Goal: Connect with others: Connect with others

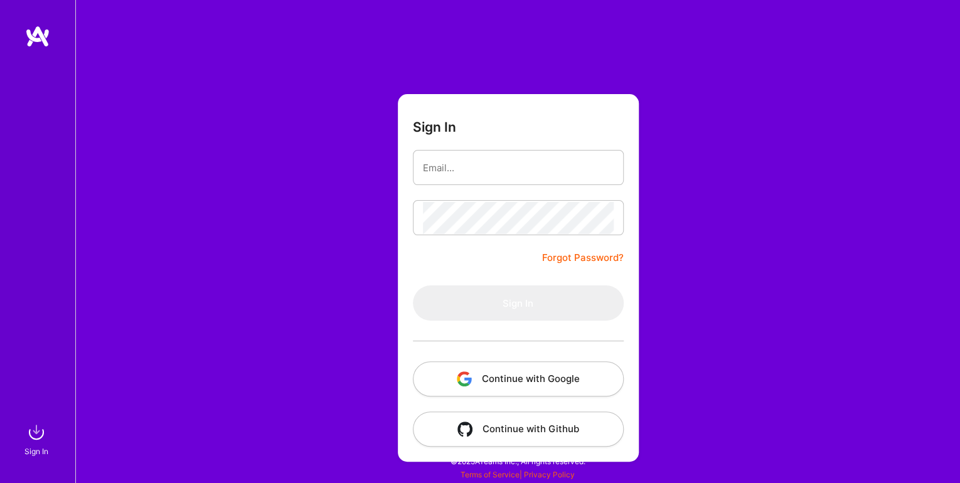
type input "[EMAIL_ADDRESS][DOMAIN_NAME]"
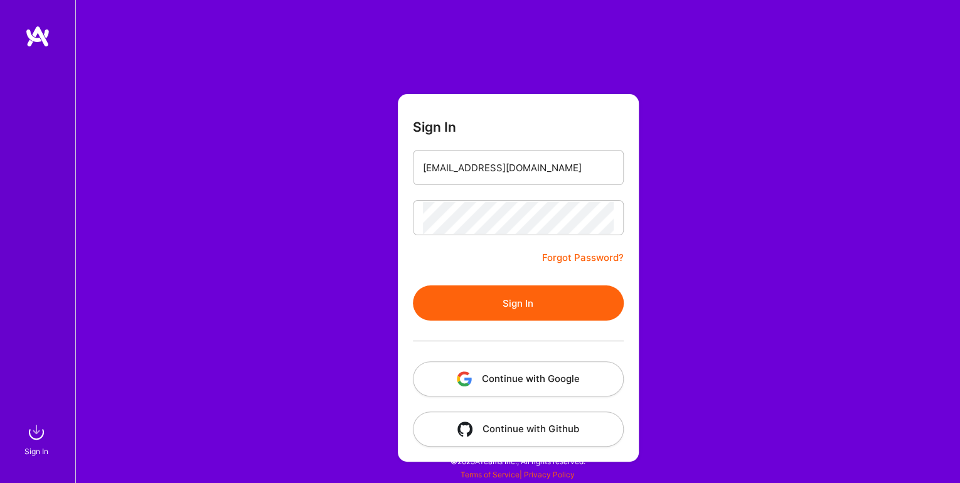
click at [469, 294] on button "Sign In" at bounding box center [518, 302] width 211 height 35
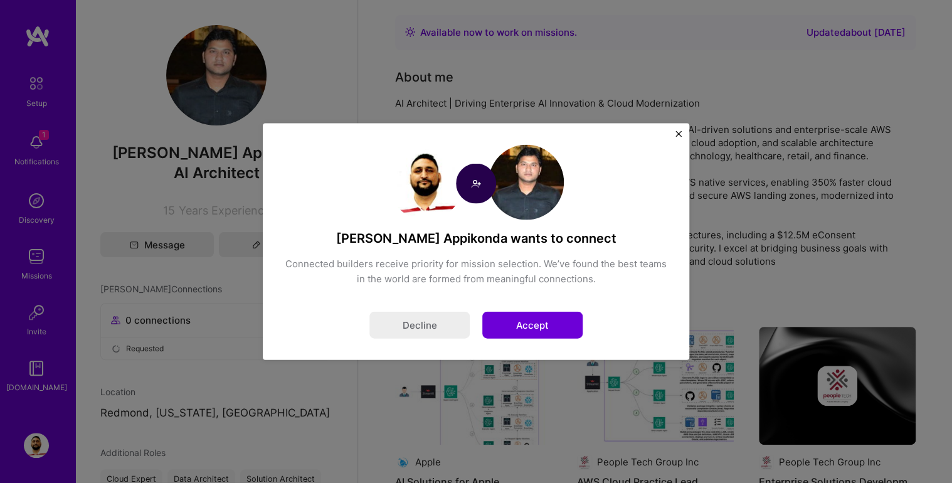
click at [550, 328] on button "Accept" at bounding box center [533, 325] width 100 height 27
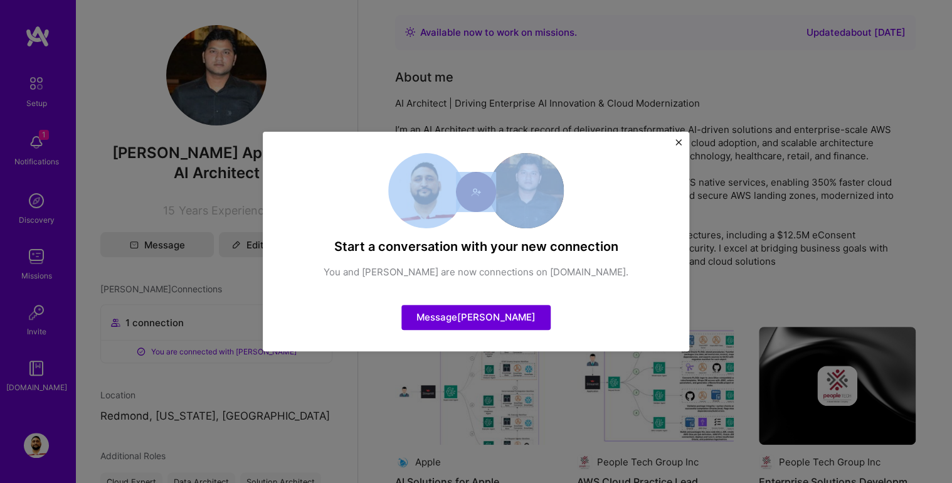
drag, startPoint x: 494, startPoint y: 146, endPoint x: 477, endPoint y: 208, distance: 65.2
click at [477, 208] on div "Start a conversation with your new connection You and [PERSON_NAME] are now con…" at bounding box center [476, 242] width 427 height 220
click at [511, 316] on button "Message [PERSON_NAME]" at bounding box center [476, 317] width 149 height 25
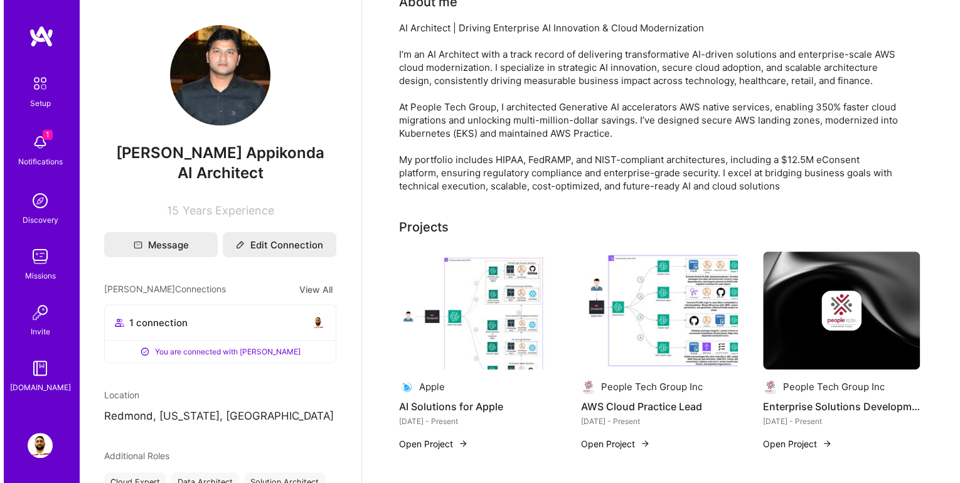
scroll to position [100, 0]
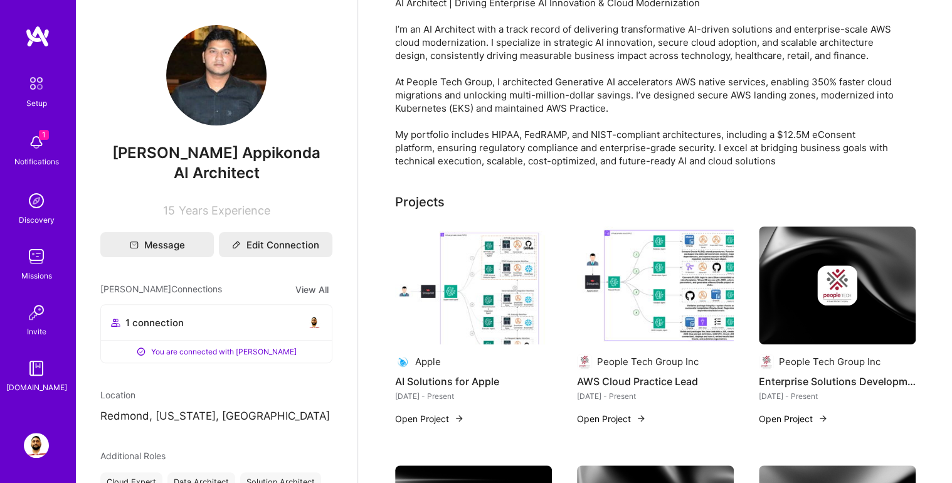
click at [500, 287] on img at bounding box center [473, 286] width 157 height 118
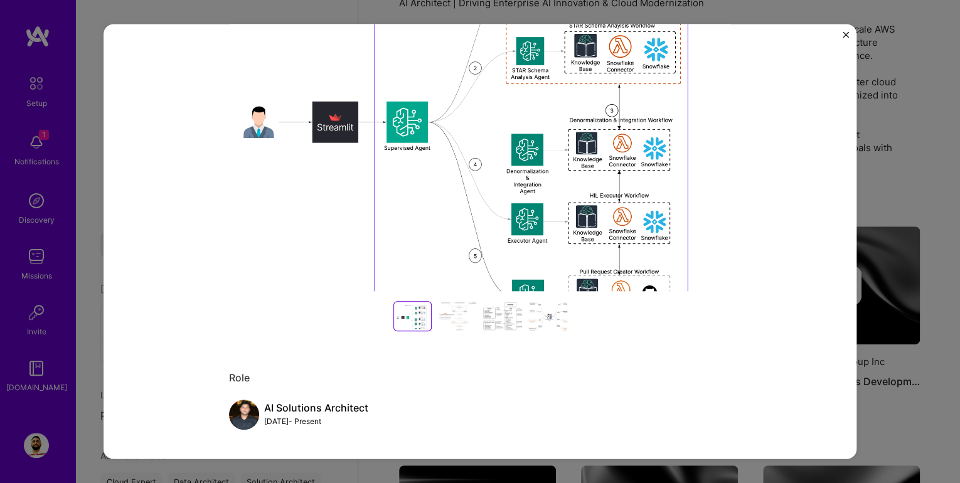
scroll to position [301, 0]
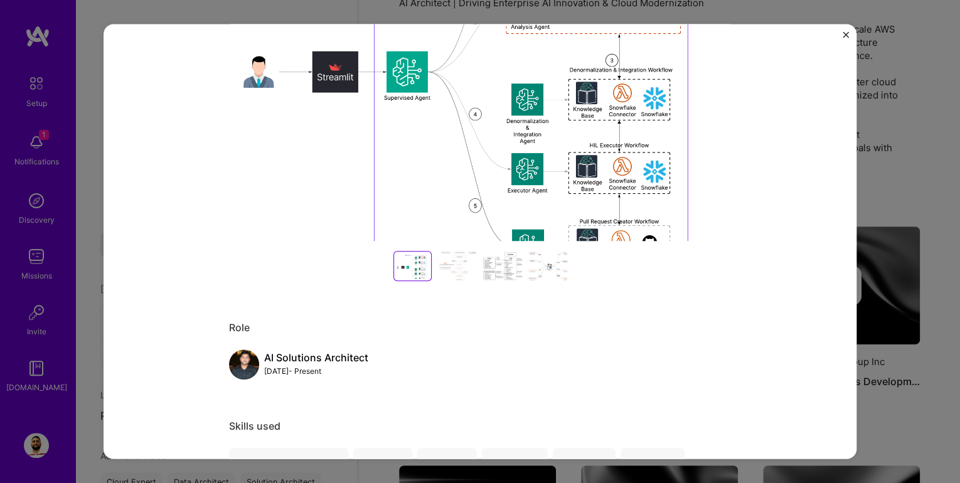
click at [506, 274] on div at bounding box center [502, 266] width 40 height 30
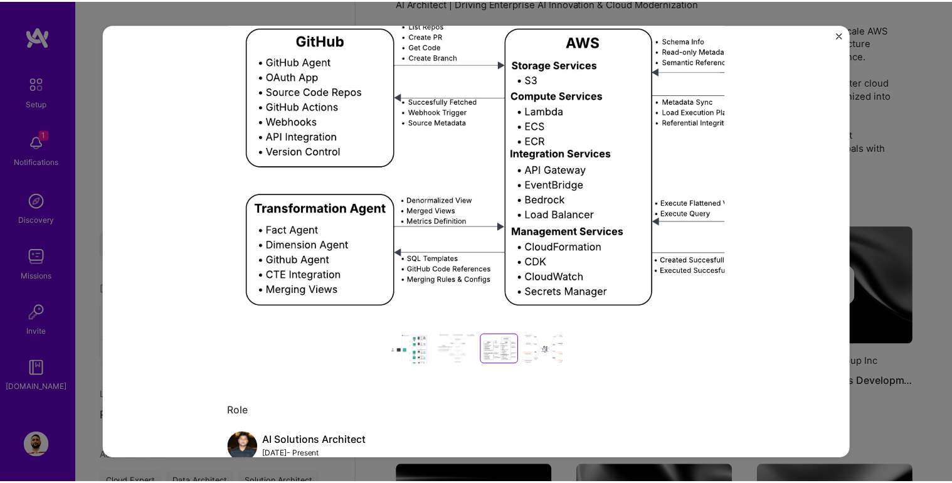
scroll to position [251, 0]
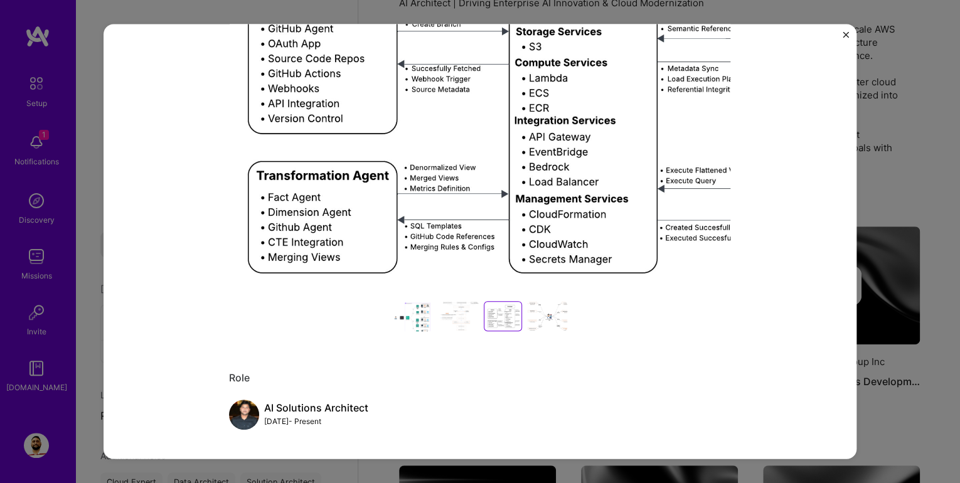
click at [535, 309] on div at bounding box center [547, 316] width 40 height 30
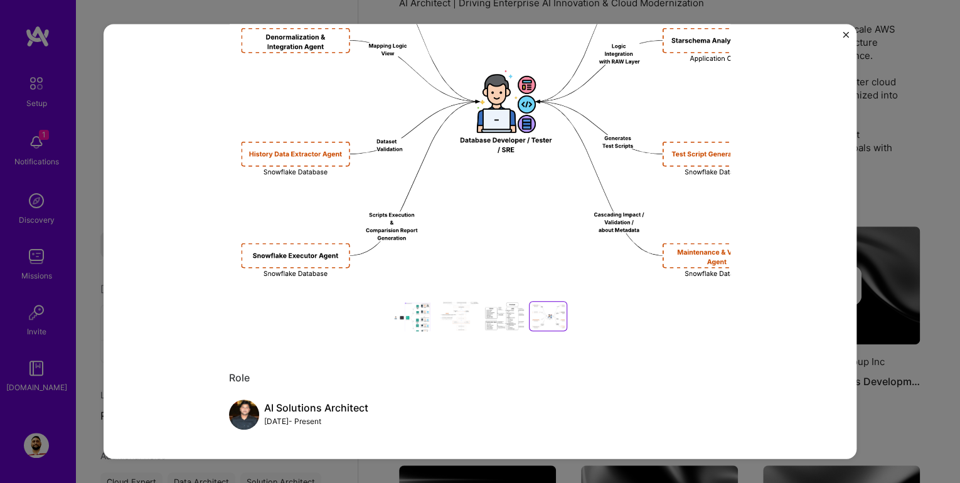
click at [843, 32] on img "Close" at bounding box center [846, 35] width 6 height 6
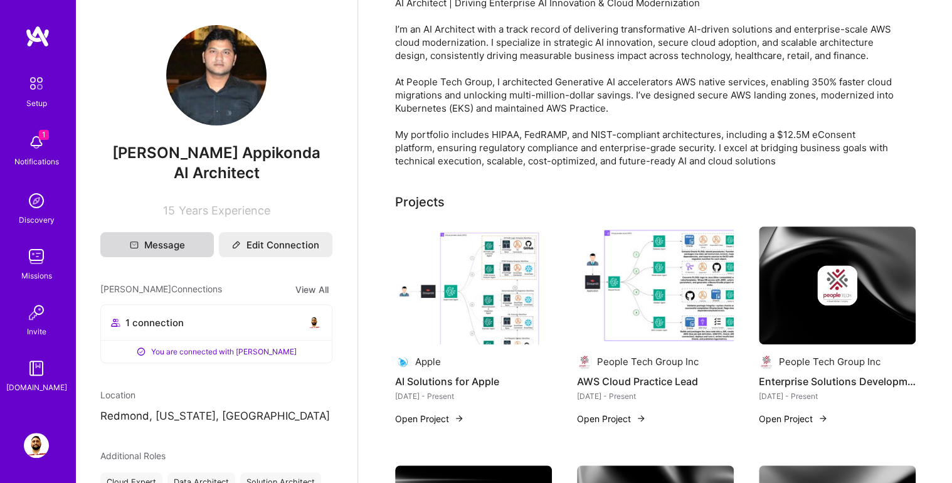
click at [176, 245] on button "Message" at bounding box center [157, 244] width 114 height 25
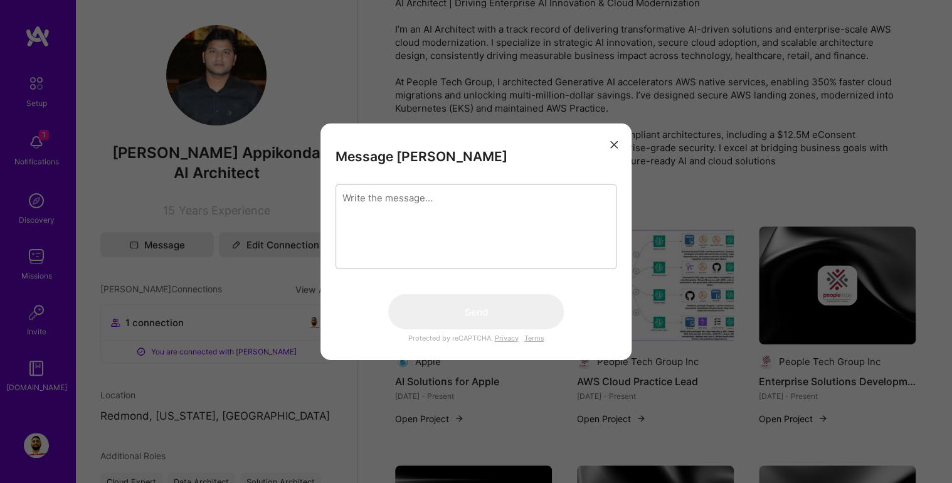
click at [349, 218] on textarea "modal" at bounding box center [476, 226] width 281 height 85
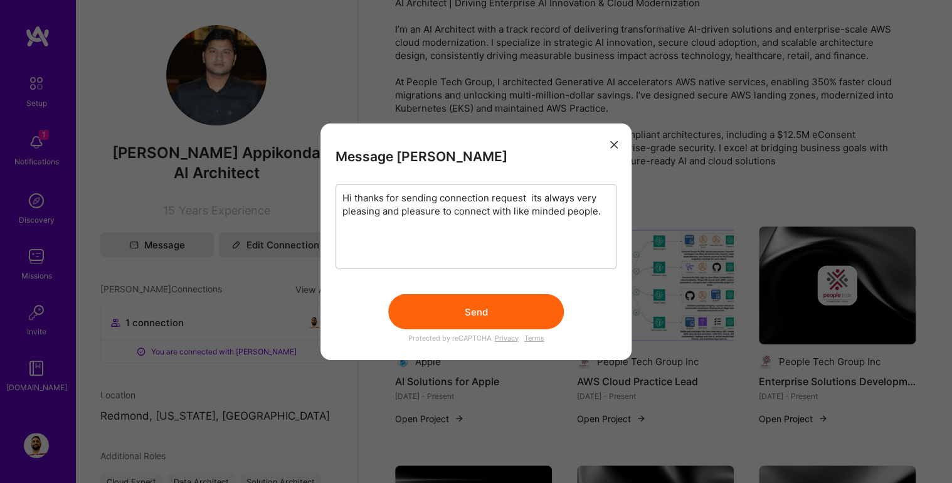
type textarea "Hi thanks for sending connection request its always very pleasing and pleasure …"
click at [477, 307] on button "Send" at bounding box center [476, 311] width 176 height 35
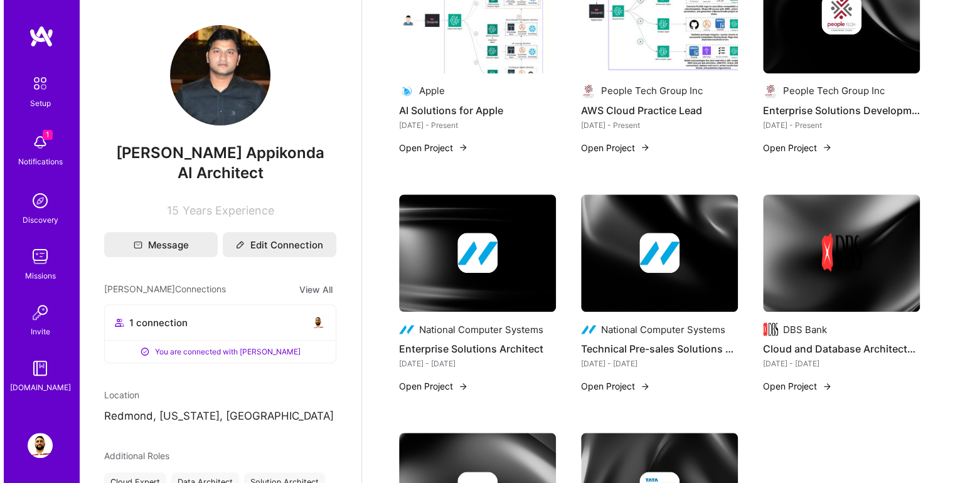
scroll to position [402, 0]
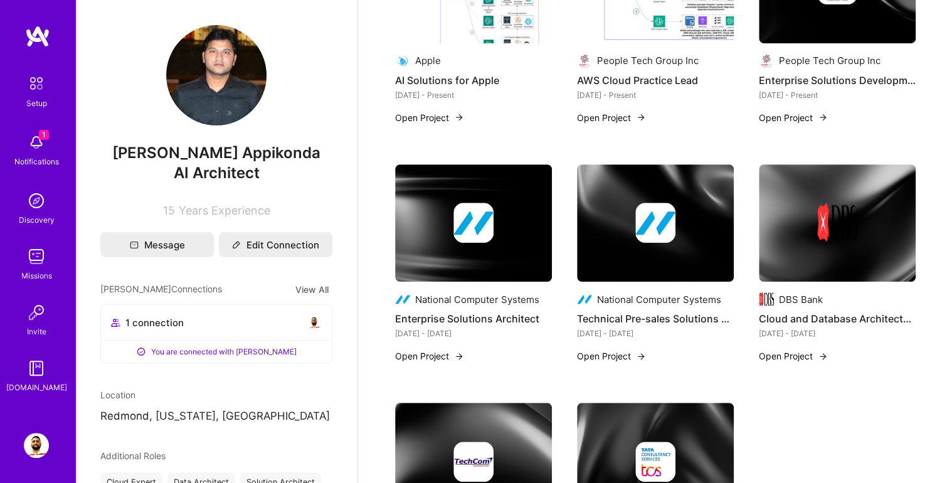
click at [668, 231] on img at bounding box center [656, 223] width 40 height 40
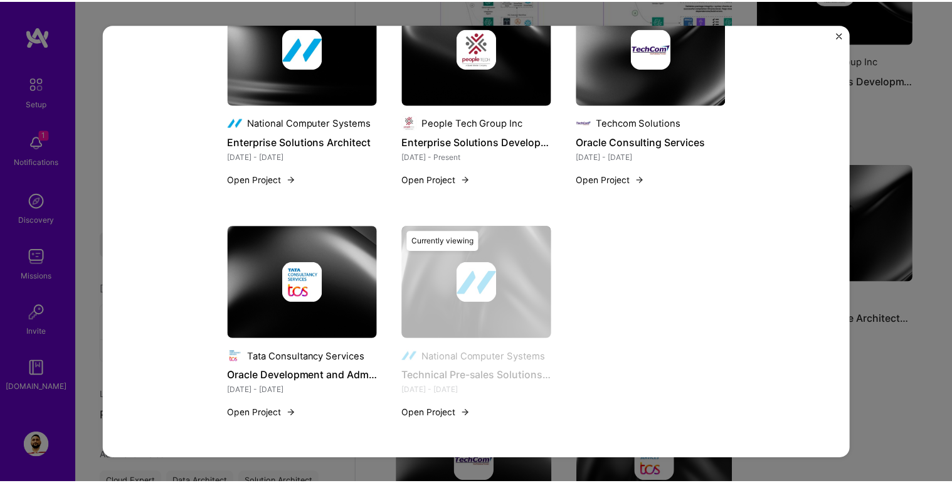
scroll to position [940, 0]
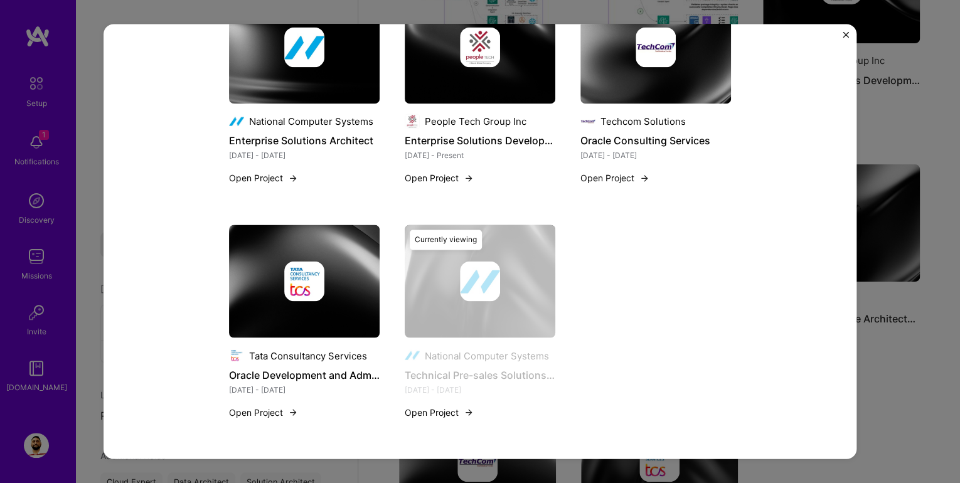
click at [927, 343] on div "Technical Pre-sales Solutions Architect National Computer Systems Cloud Service…" at bounding box center [480, 241] width 960 height 483
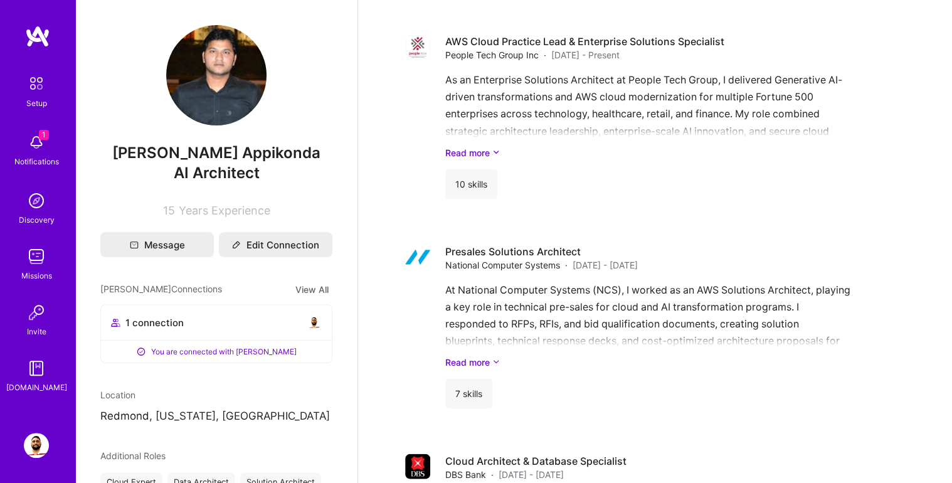
scroll to position [1104, 0]
